Goal: Find specific page/section: Find specific page/section

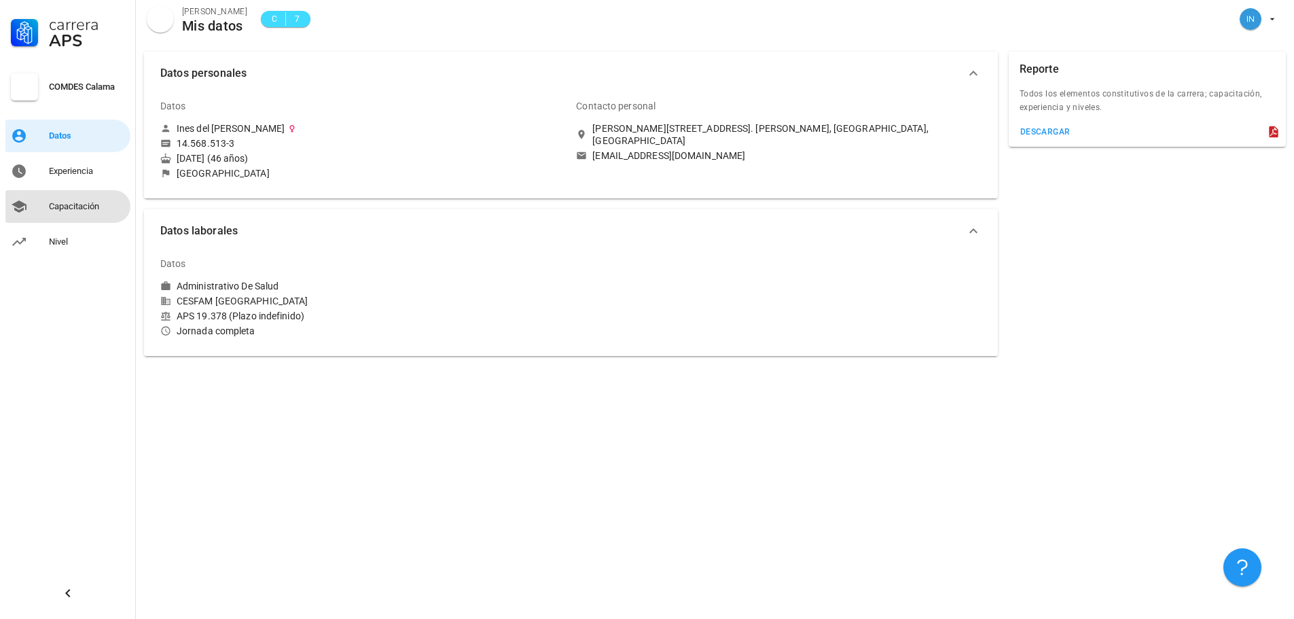
click at [73, 208] on div "Capacitación" at bounding box center [87, 206] width 76 height 11
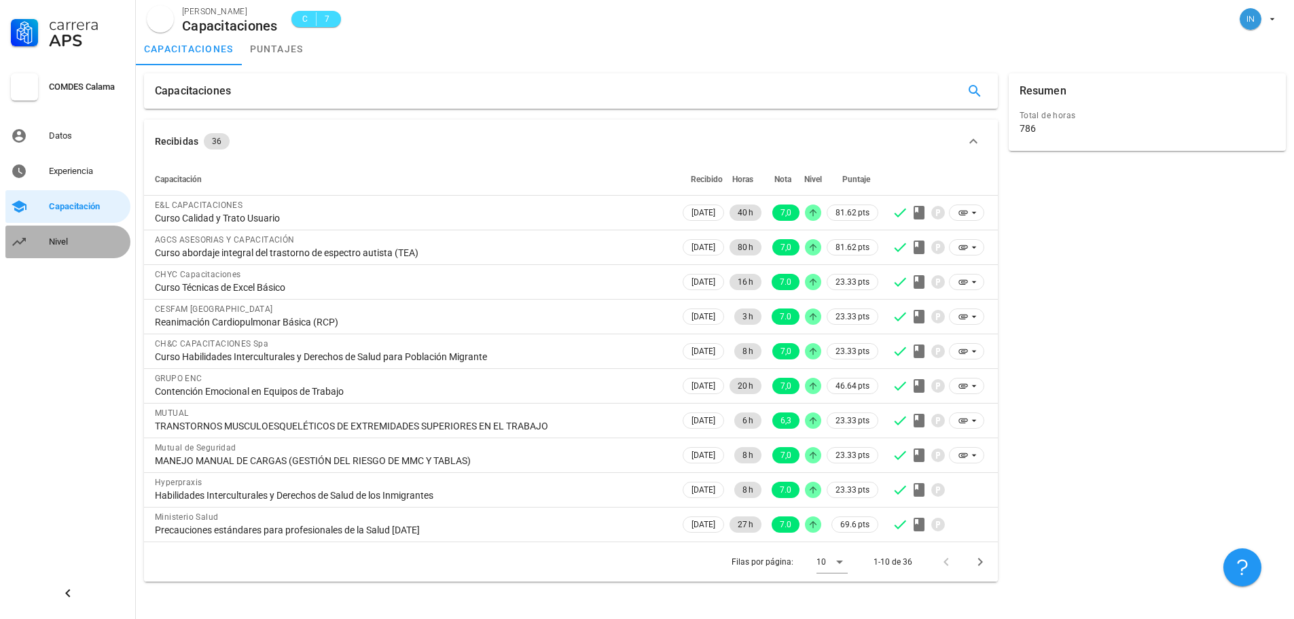
click at [60, 250] on div "Nivel" at bounding box center [87, 242] width 76 height 22
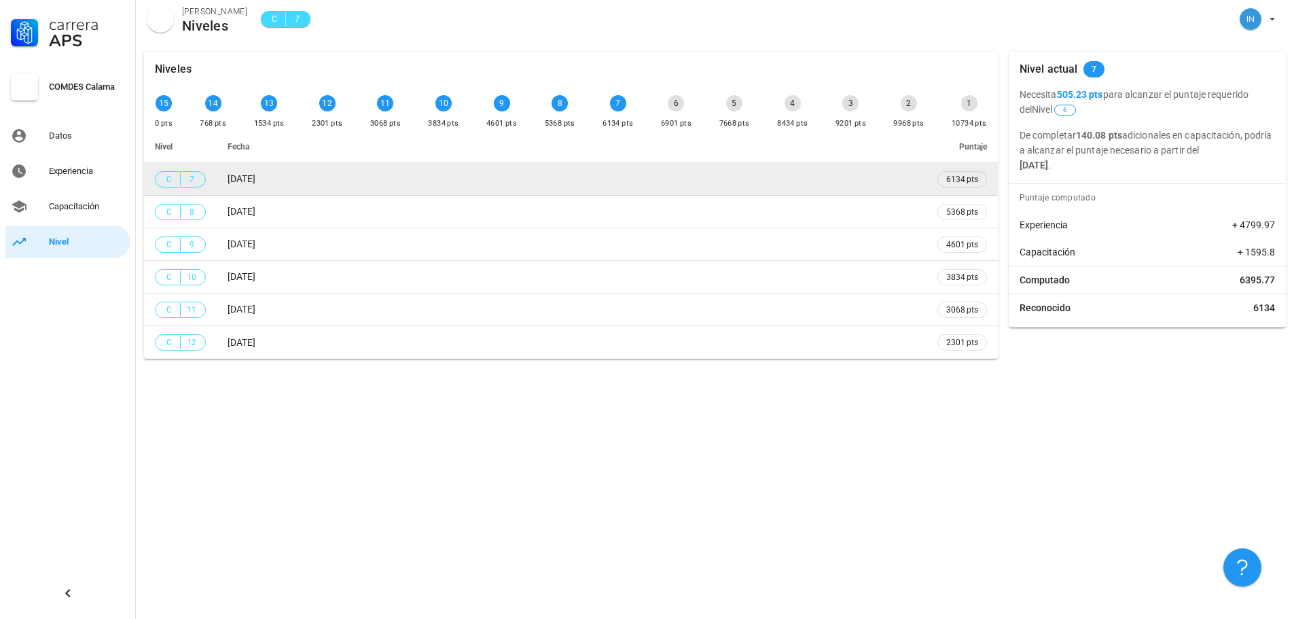
click at [177, 175] on div "C 7" at bounding box center [180, 180] width 33 height 14
